Goal: Find contact information: Find contact information

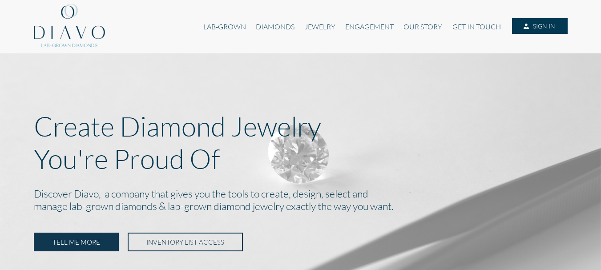
click at [354, 20] on link "ENGAGEMENT" at bounding box center [369, 26] width 58 height 17
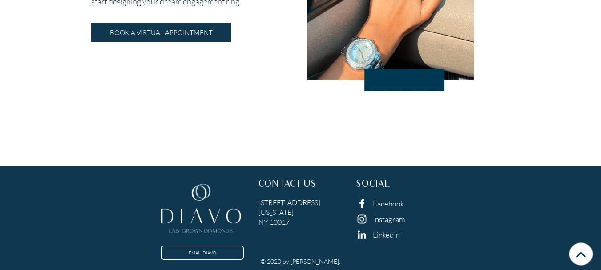
scroll to position [1323, 0]
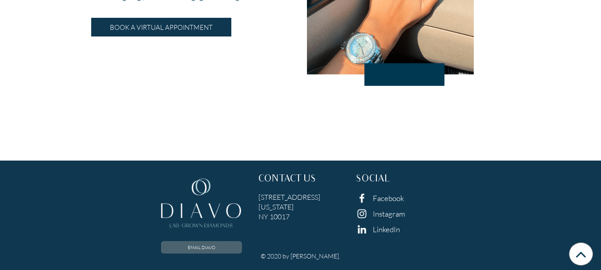
click at [170, 251] on link "EMAIL DIAVO" at bounding box center [201, 247] width 81 height 12
click at [183, 242] on link "EMAIL DIAVO" at bounding box center [201, 247] width 81 height 12
click at [227, 244] on link "EMAIL DIAVO" at bounding box center [201, 247] width 81 height 12
click at [379, 199] on link "Facebook" at bounding box center [388, 197] width 31 height 9
